Goal: Task Accomplishment & Management: Manage account settings

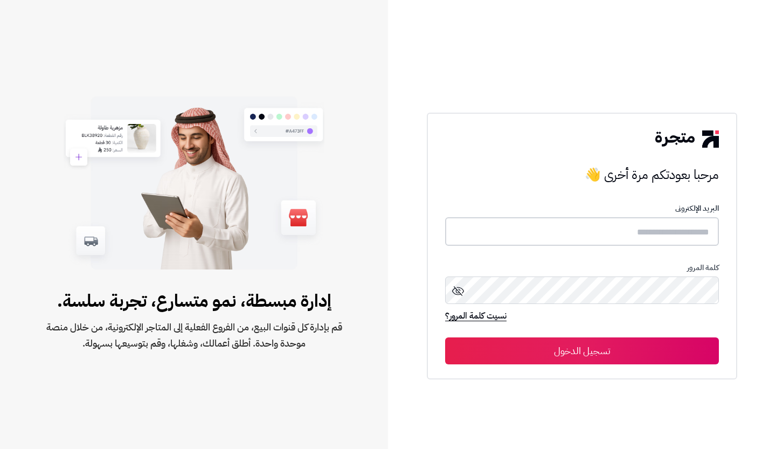
click at [519, 220] on input "text" at bounding box center [582, 231] width 274 height 29
type input "**********"
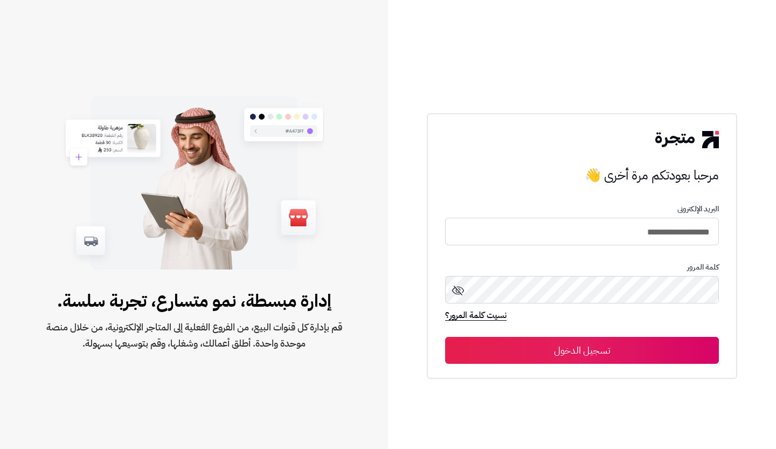
click at [459, 292] on icon at bounding box center [458, 290] width 13 height 13
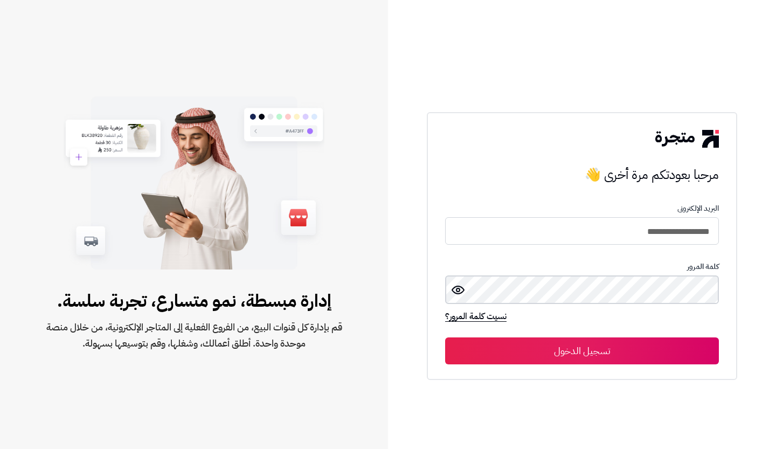
click at [445, 338] on button "تسجيل الدخول" at bounding box center [582, 351] width 274 height 27
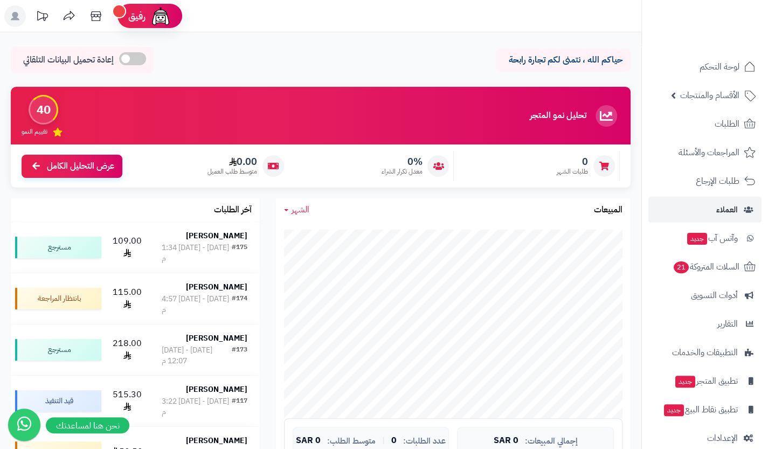
scroll to position [15, 0]
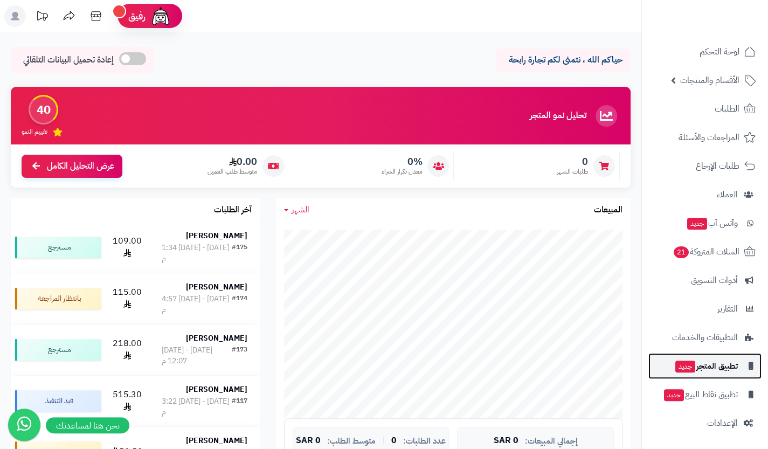
click at [704, 369] on span "تطبيق المتجر جديد" at bounding box center [707, 366] width 64 height 15
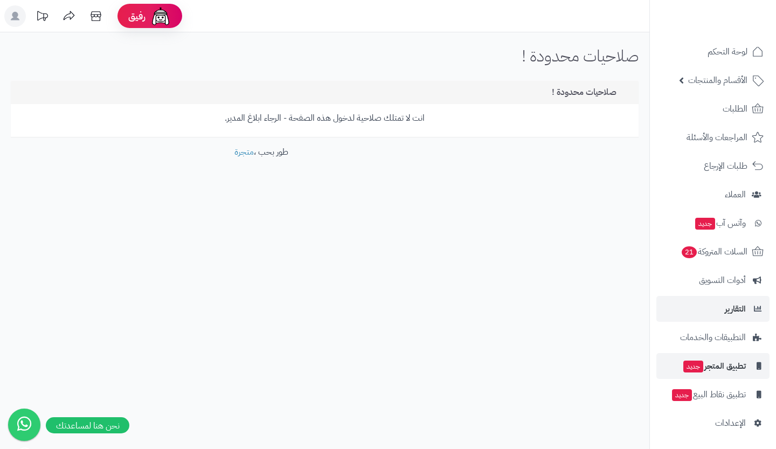
scroll to position [15, 0]
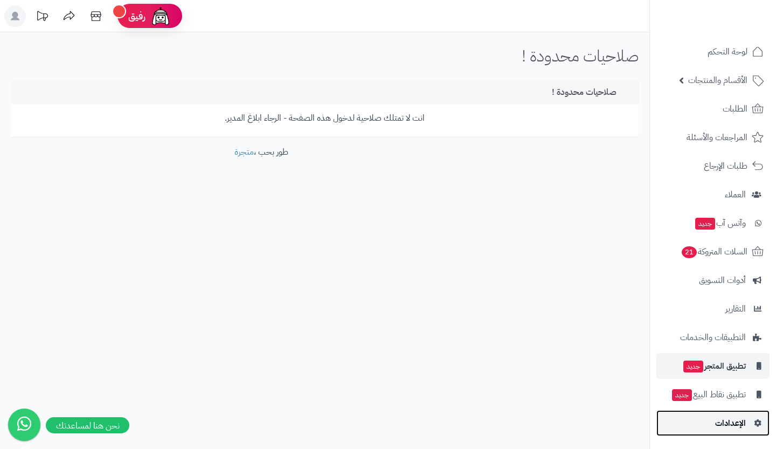
click at [707, 424] on link "الإعدادات" at bounding box center [713, 423] width 113 height 26
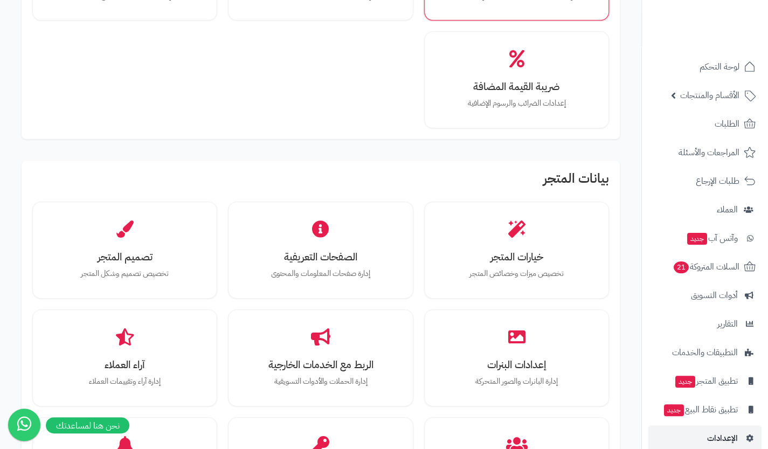
scroll to position [176, 0]
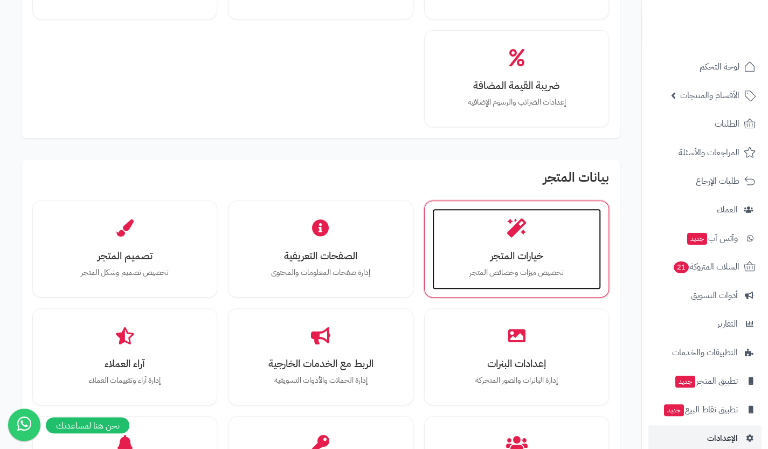
click at [514, 215] on div "خيارات المتجر تخصيص ميزات وخصائص المتجر" at bounding box center [516, 249] width 169 height 81
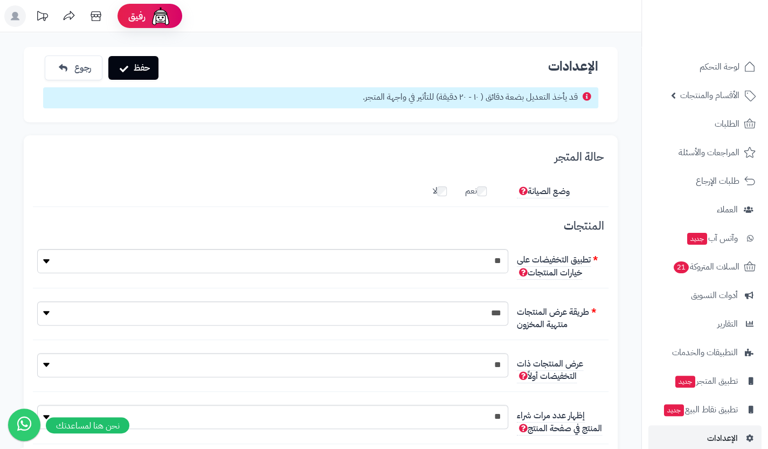
scroll to position [8, 0]
click at [139, 57] on button "حفظ" at bounding box center [133, 68] width 50 height 24
